Goal: Task Accomplishment & Management: Manage account settings

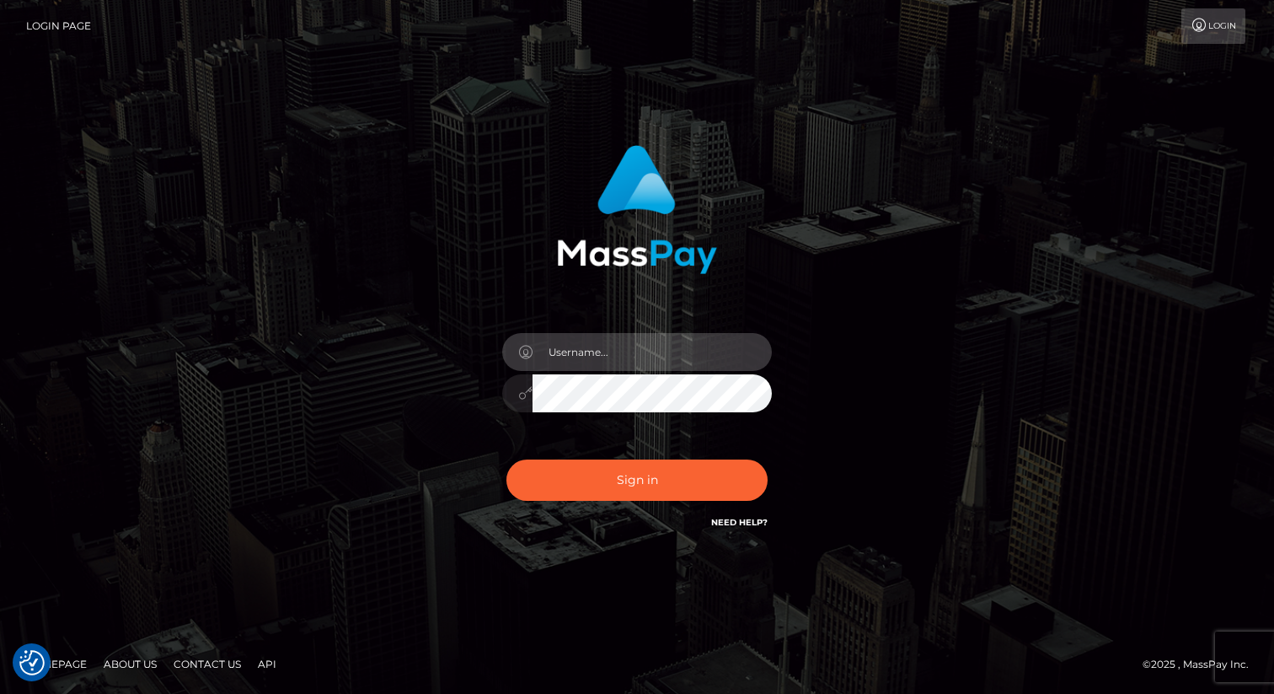
click at [629, 346] on input "text" at bounding box center [652, 352] width 239 height 38
click at [0, 693] on com-1password-button at bounding box center [0, 694] width 0 height 0
type input "eric.nofans"
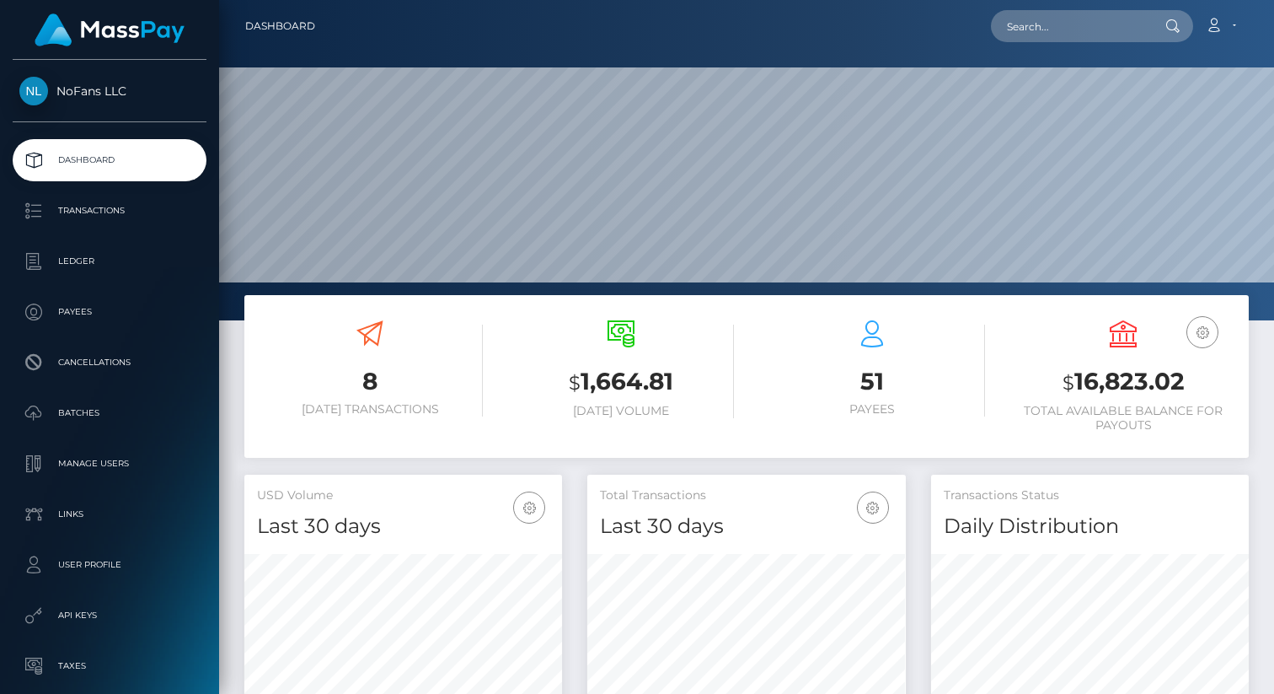
scroll to position [298, 318]
click at [49, 212] on p "Transactions" at bounding box center [109, 210] width 180 height 25
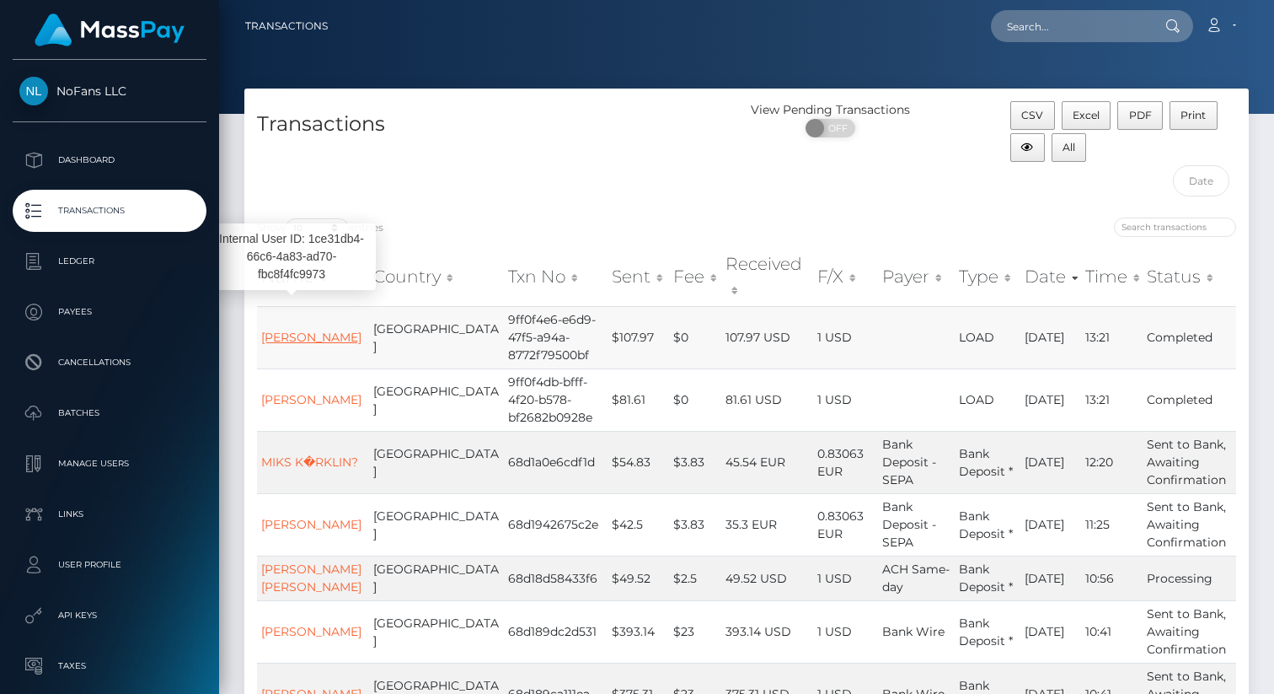
click at [288, 330] on link "JOO WON HWANG" at bounding box center [311, 337] width 100 height 15
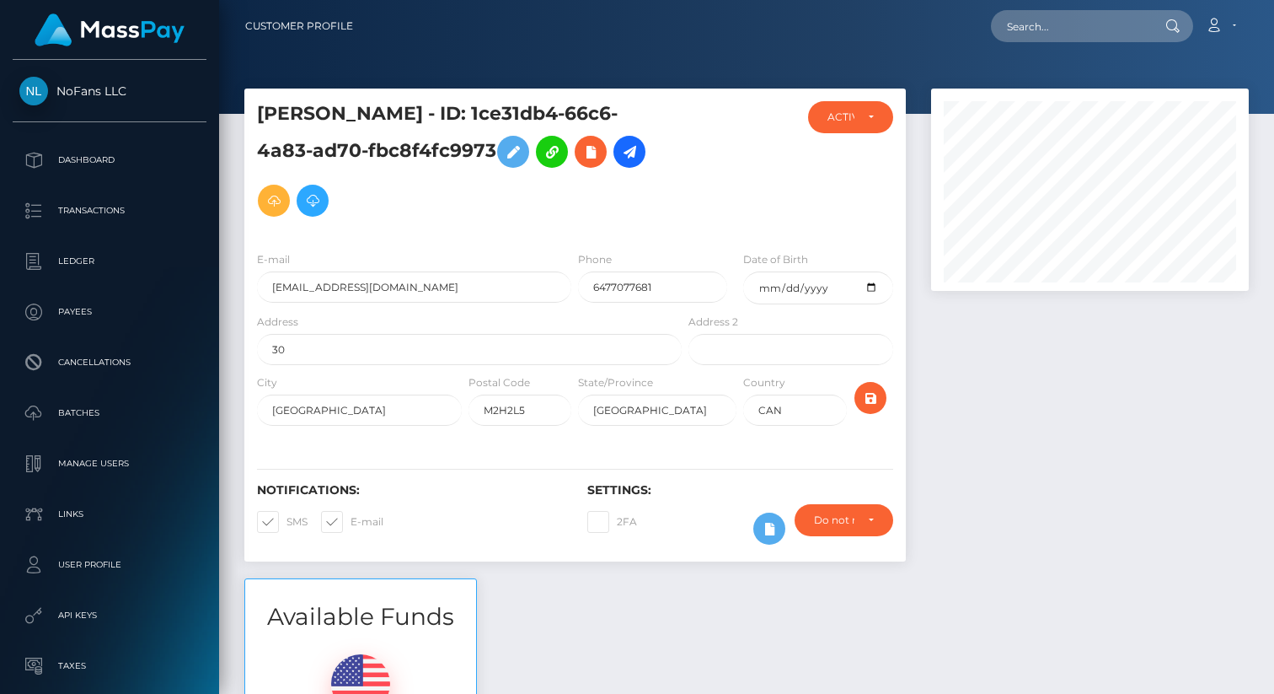
scroll to position [202, 318]
click at [874, 122] on div "ACTIVE" at bounding box center [850, 117] width 85 height 32
click at [733, 146] on div at bounding box center [740, 169] width 110 height 137
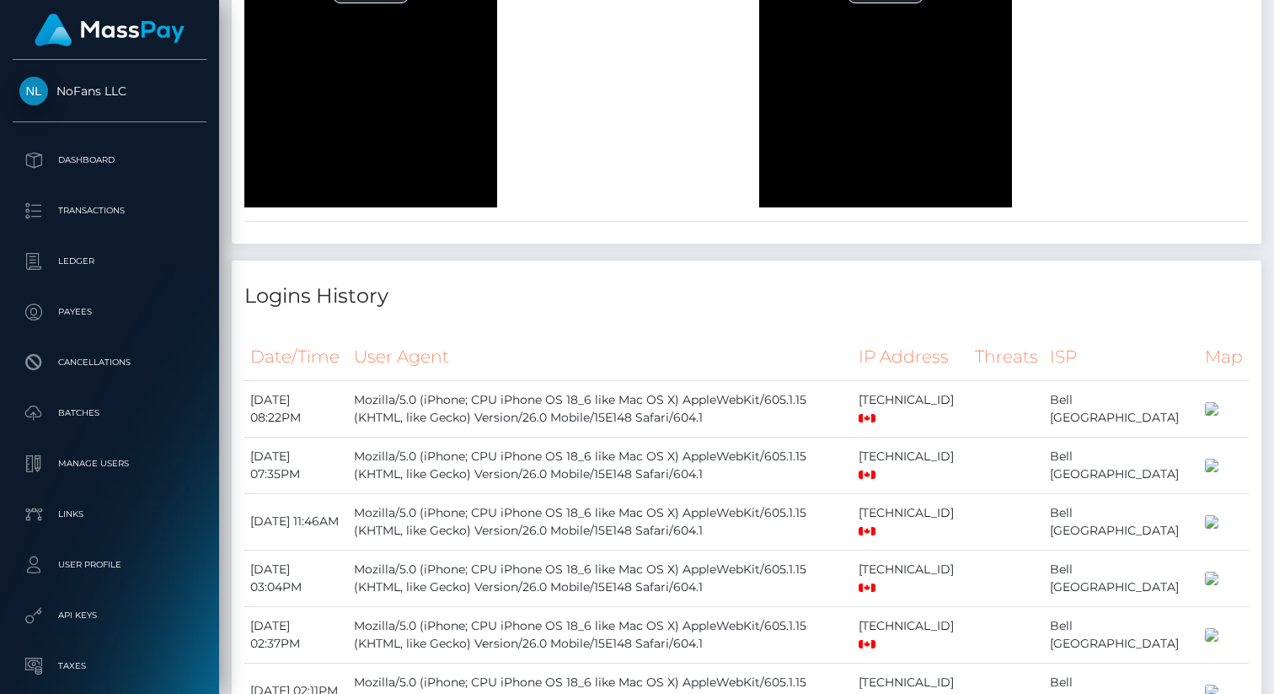
scroll to position [2102, 0]
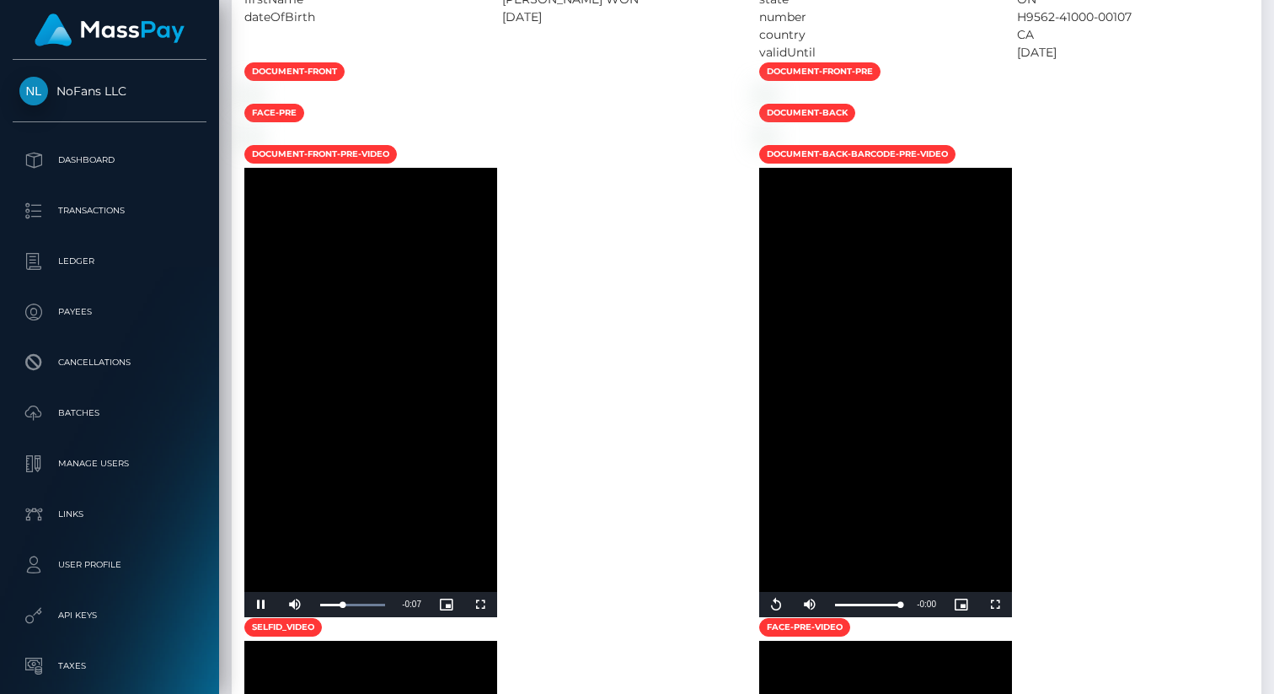
scroll to position [0, 0]
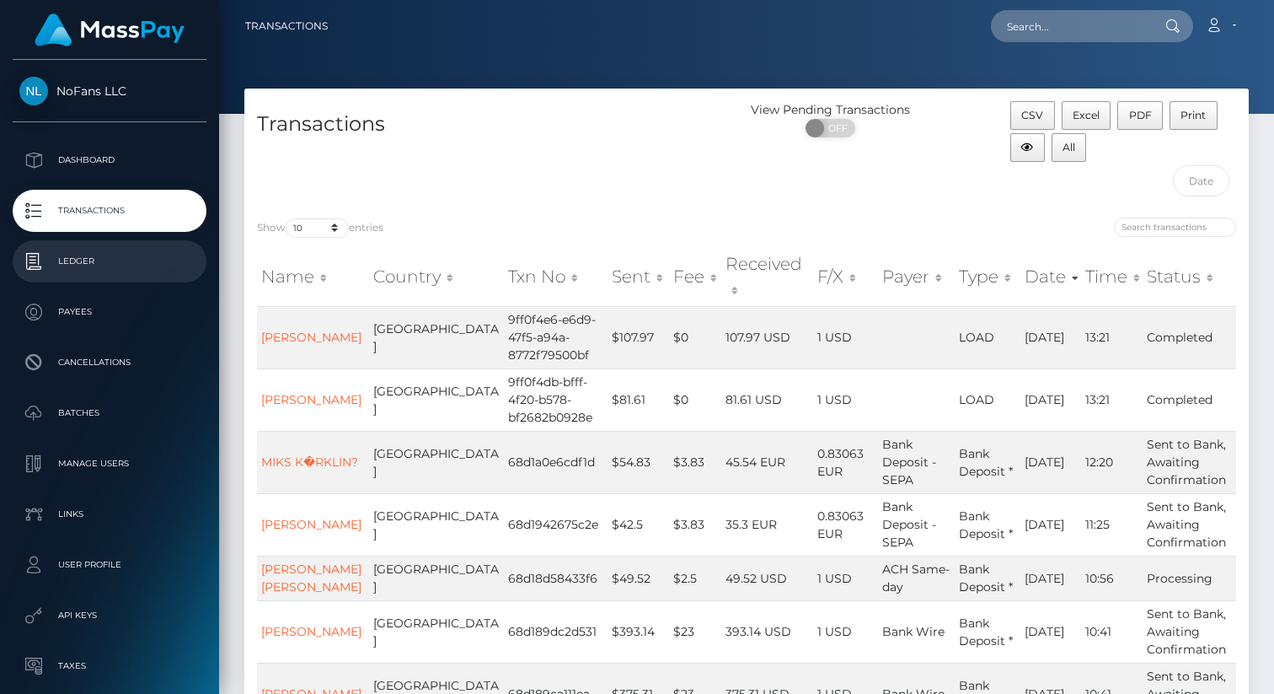
click at [68, 273] on p "Ledger" at bounding box center [109, 261] width 180 height 25
click at [296, 330] on link "[PERSON_NAME]" at bounding box center [311, 337] width 100 height 15
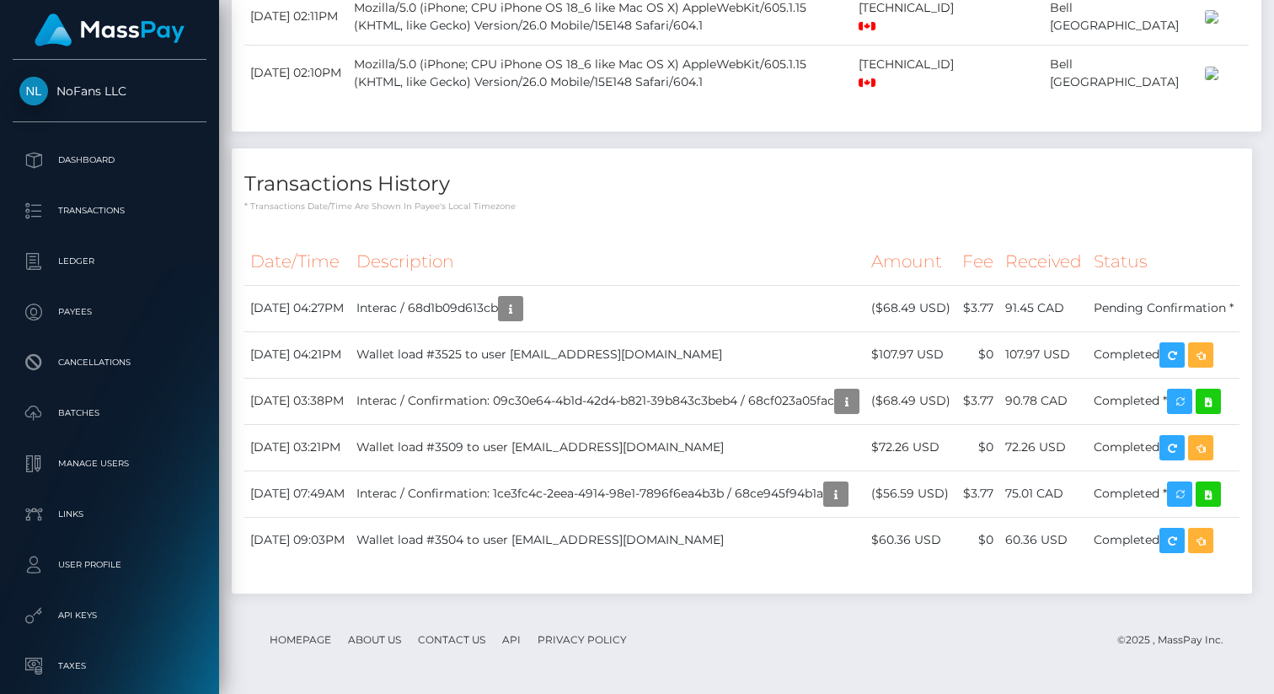
scroll to position [3846, 0]
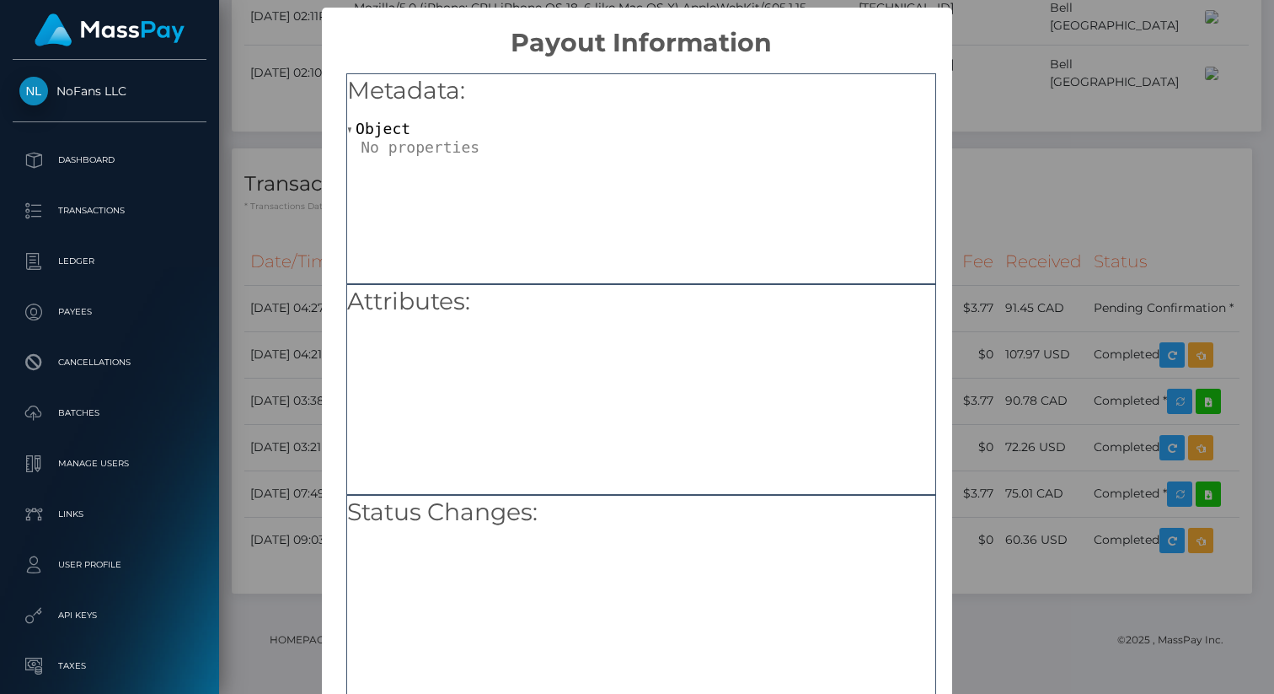
click at [251, 269] on div "× Payout Information Metadata: Object Attributes: Status Changes: OK No Cancel" at bounding box center [637, 347] width 1274 height 694
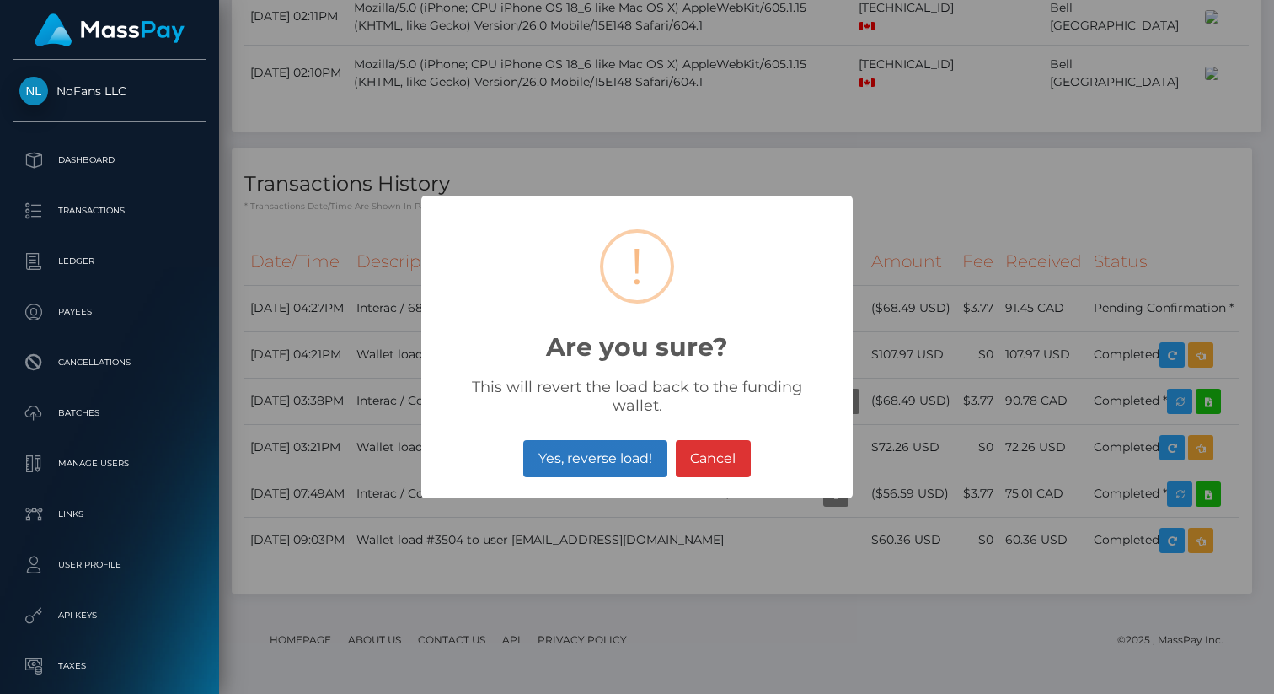
click at [643, 444] on button "Yes, reverse load!" at bounding box center [594, 458] width 143 height 37
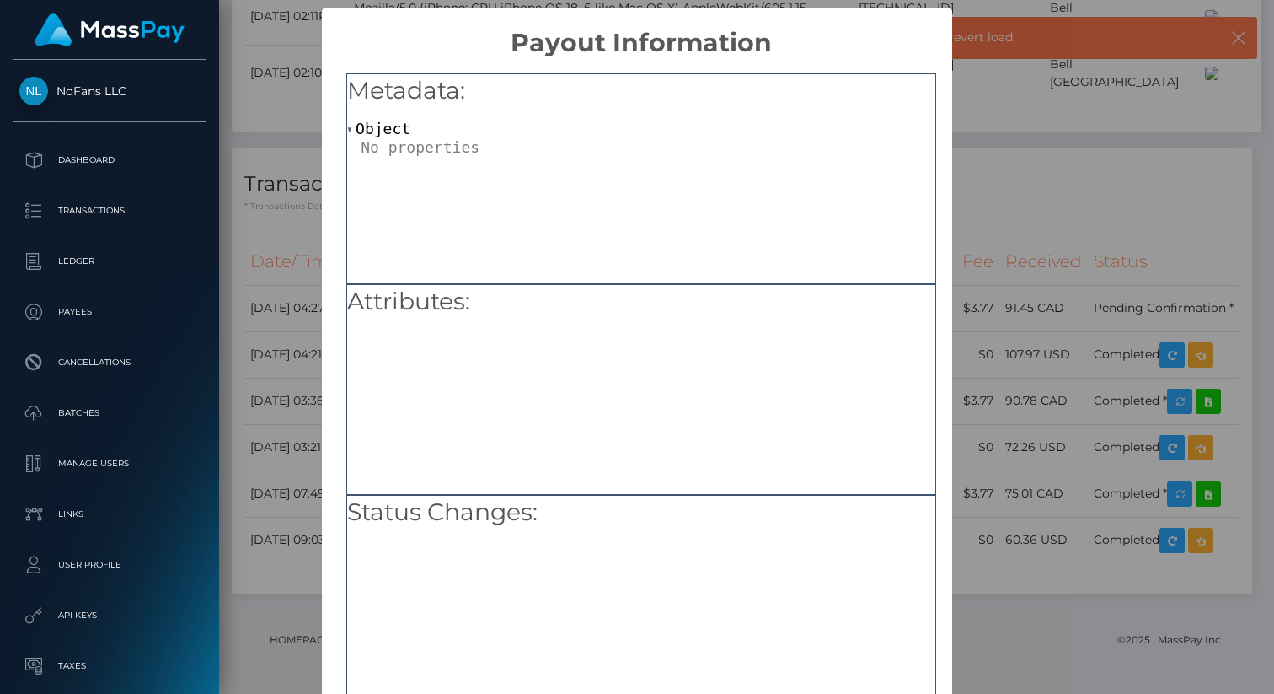
click at [248, 105] on div "× Payout Information Metadata: Object Attributes: Status Changes: OK No Cancel" at bounding box center [637, 347] width 1274 height 694
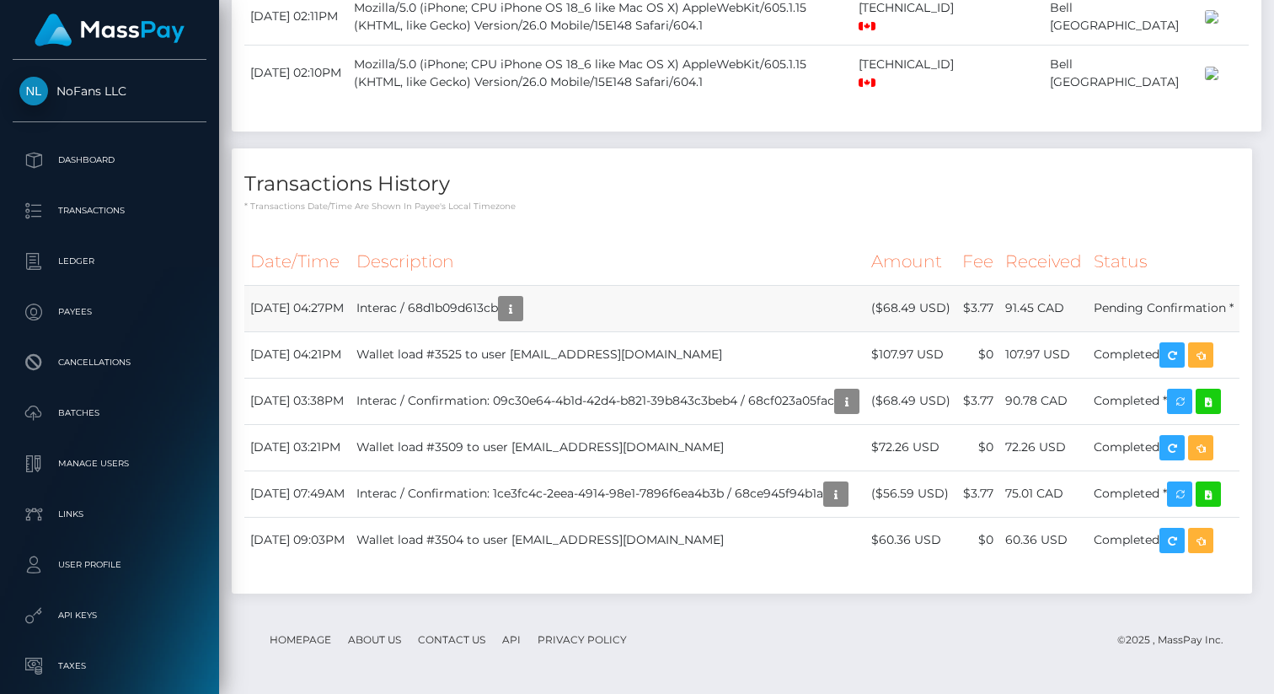
click at [449, 285] on td "Interac / 68d1b09d613cb" at bounding box center [608, 308] width 515 height 46
copy td "Interac"
drag, startPoint x: 699, startPoint y: 210, endPoint x: 716, endPoint y: 571, distance: 362.0
click at [719, 571] on div "Date/Time Description Amount Fee Received Status" at bounding box center [741, 412] width 995 height 346
click at [716, 571] on div "Date/Time Description Amount Fee Received Status" at bounding box center [741, 412] width 995 height 346
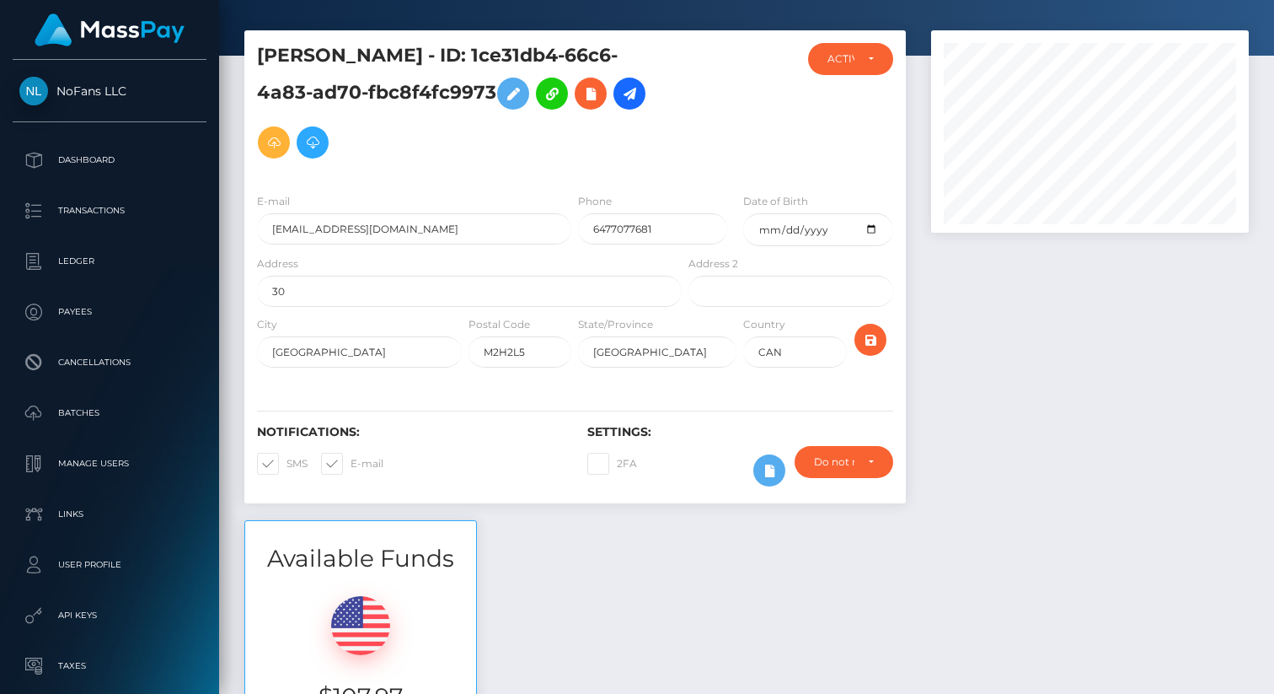
scroll to position [0, 0]
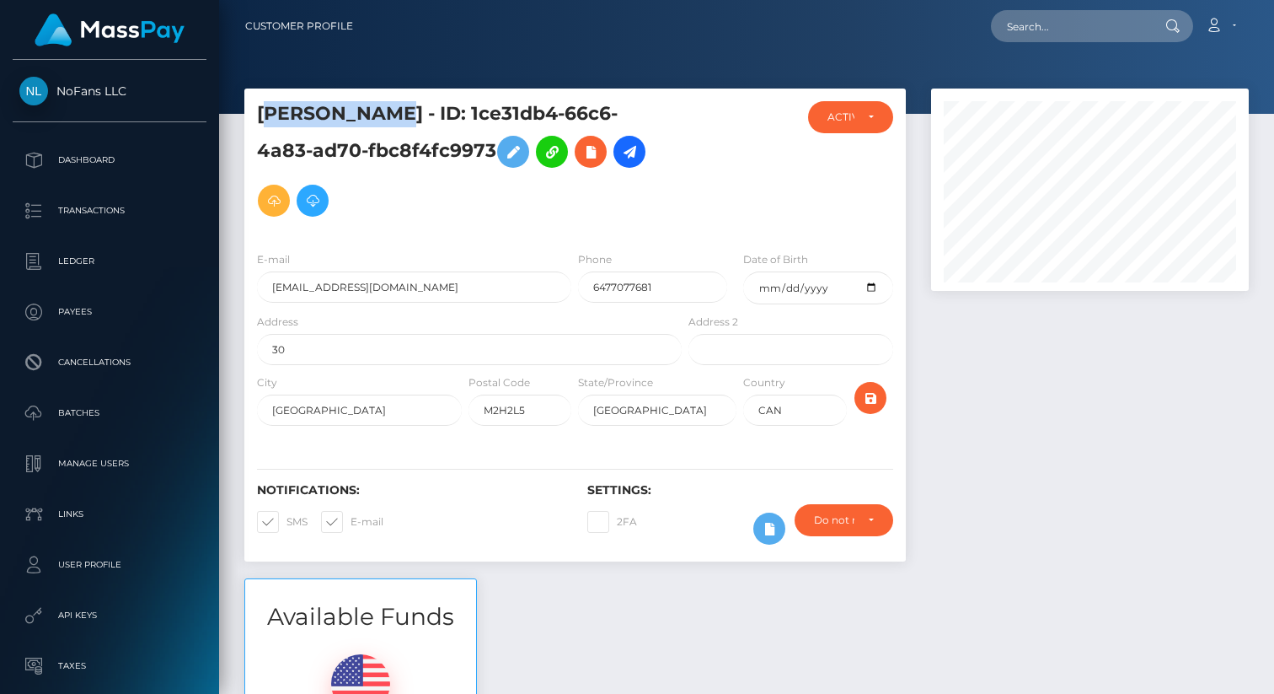
drag, startPoint x: 267, startPoint y: 113, endPoint x: 434, endPoint y: 113, distance: 166.9
click at [434, 113] on h5 "JOO WON HWANG - ID: 1ce31db4-66c6-4a83-ad70-fbc8f4fc9973" at bounding box center [465, 163] width 416 height 124
